Goal: Task Accomplishment & Management: Complete application form

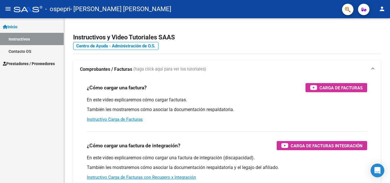
click at [19, 62] on span "Prestadores / Proveedores" at bounding box center [29, 64] width 52 height 6
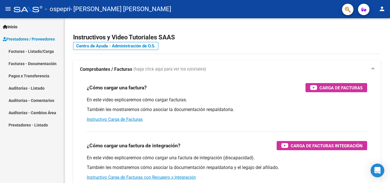
click at [27, 51] on link "Facturas - Listado/Carga" at bounding box center [32, 51] width 64 height 12
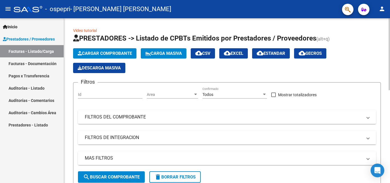
click at [125, 54] on span "Cargar Comprobante" at bounding box center [105, 53] width 54 height 5
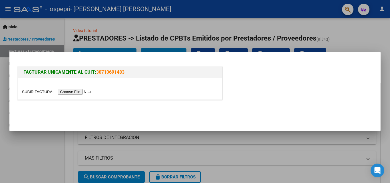
click at [87, 93] on input "file" at bounding box center [58, 92] width 72 height 6
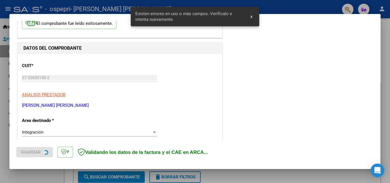
scroll to position [129, 0]
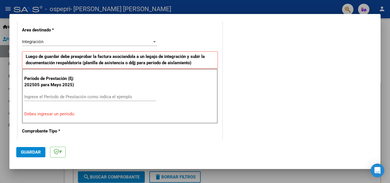
click at [74, 96] on input "Ingrese el Período de Prestación como indica el ejemplo" at bounding box center [90, 96] width 132 height 5
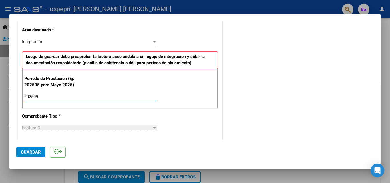
type input "202509"
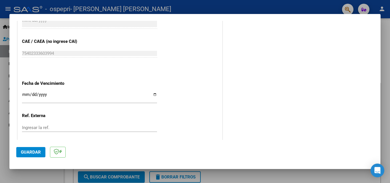
scroll to position [358, 0]
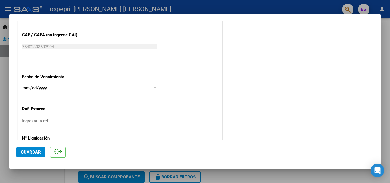
click at [25, 87] on input "Ingresar la fecha" at bounding box center [89, 90] width 135 height 9
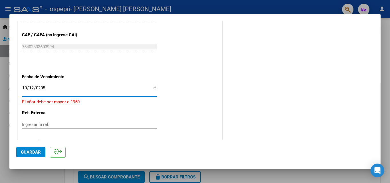
click at [46, 91] on input "0205-10-12" at bounding box center [89, 90] width 135 height 9
type input "[DATE]"
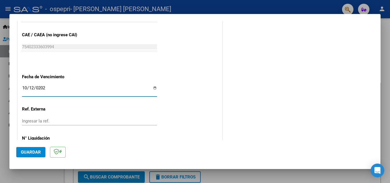
click at [51, 122] on input "Ingresar la ref." at bounding box center [89, 121] width 135 height 5
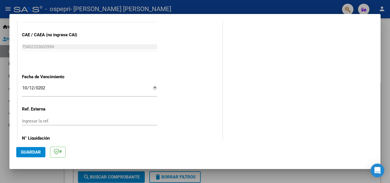
scroll to position [384, 0]
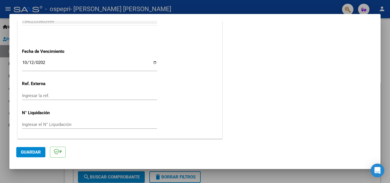
click at [40, 125] on input "Ingresar el N° Liquidación" at bounding box center [89, 124] width 135 height 5
type input "276471"
click at [26, 153] on span "Guardar" at bounding box center [31, 152] width 20 height 5
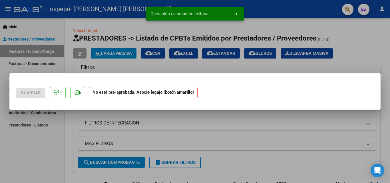
scroll to position [0, 0]
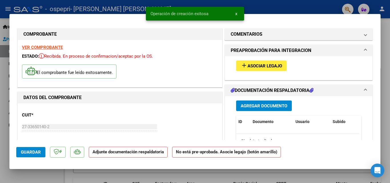
click at [267, 66] on span "Asociar Legajo" at bounding box center [265, 65] width 35 height 5
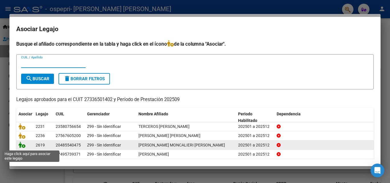
click at [19, 147] on icon at bounding box center [22, 145] width 7 height 6
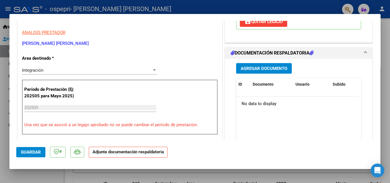
scroll to position [109, 0]
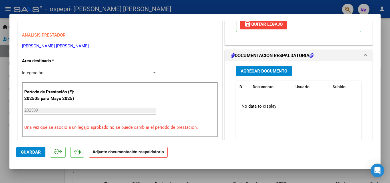
click at [265, 71] on span "Agregar Documento" at bounding box center [264, 71] width 47 height 5
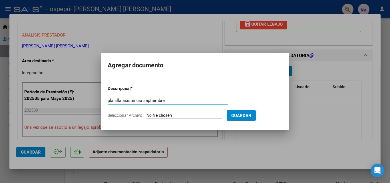
type input "planilla asistencia septiembre"
click at [129, 115] on span "Seleccionar Archivo" at bounding box center [125, 115] width 35 height 5
click at [147, 115] on input "Seleccionar Archivo" at bounding box center [185, 115] width 76 height 5
